Goal: Information Seeking & Learning: Learn about a topic

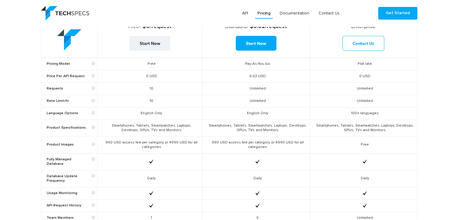
scroll to position [214, 0]
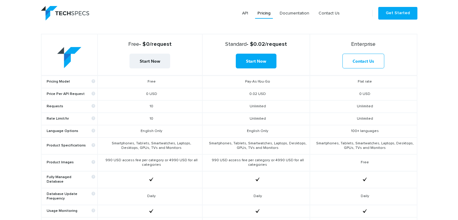
drag, startPoint x: 256, startPoint y: 103, endPoint x: 274, endPoint y: 103, distance: 18.4
click at [274, 103] on td "Unlimited" at bounding box center [257, 106] width 108 height 12
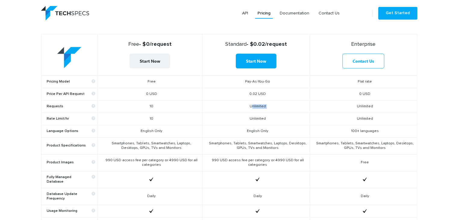
drag, startPoint x: 274, startPoint y: 103, endPoint x: 243, endPoint y: 100, distance: 31.4
click at [243, 100] on td "Unlimited" at bounding box center [257, 106] width 108 height 12
drag, startPoint x: 243, startPoint y: 100, endPoint x: 268, endPoint y: 118, distance: 30.9
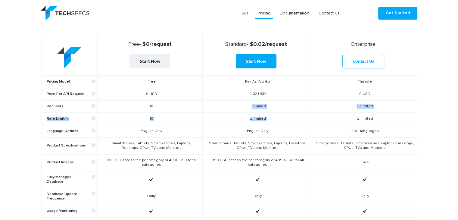
click at [268, 118] on tbody "Pricing Model Free Pay-As-You-Go Flat rate Price Per API Request 0 USD 0.02 USD…" at bounding box center [229, 191] width 376 height 233
click at [268, 118] on td "Unlimited" at bounding box center [257, 119] width 108 height 12
drag, startPoint x: 268, startPoint y: 118, endPoint x: 252, endPoint y: 106, distance: 20.1
click at [252, 106] on tbody "Pricing Model Free Pay-As-You-Go Flat rate Price Per API Request 0 USD 0.02 USD…" at bounding box center [229, 191] width 376 height 233
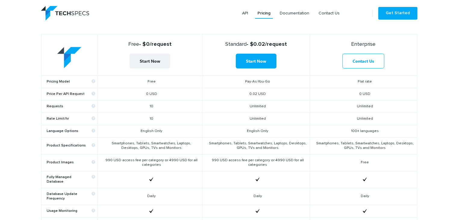
click at [416, 157] on td "Free" at bounding box center [363, 162] width 107 height 17
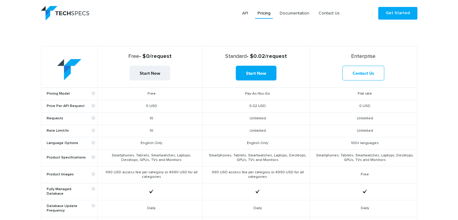
scroll to position [201, 0]
click at [358, 105] on td "0 USD" at bounding box center [363, 106] width 107 height 12
drag, startPoint x: 358, startPoint y: 105, endPoint x: 382, endPoint y: 103, distance: 24.2
click at [382, 103] on td "0 USD" at bounding box center [363, 106] width 107 height 12
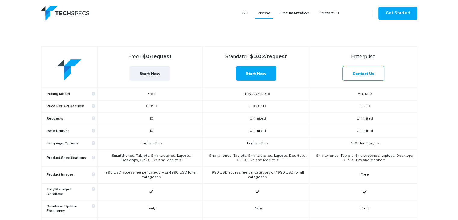
drag, startPoint x: 382, startPoint y: 103, endPoint x: 351, endPoint y: 95, distance: 32.6
click at [351, 95] on tbody "Pricing Model Free Pay-As-You-Go Flat rate Price Per API Request 0 USD 0.02 USD…" at bounding box center [229, 204] width 376 height 233
click at [359, 127] on td "Unlimited" at bounding box center [363, 131] width 107 height 12
drag, startPoint x: 359, startPoint y: 127, endPoint x: 372, endPoint y: 143, distance: 20.8
click at [372, 143] on tbody "Pricing Model Free Pay-As-You-Go Flat rate Price Per API Request 0 USD 0.02 USD…" at bounding box center [229, 204] width 376 height 233
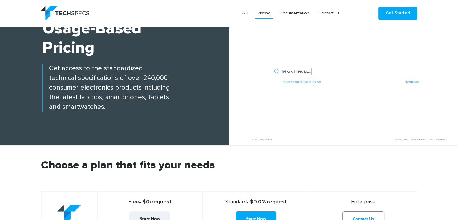
scroll to position [56, 0]
